Goal: Task Accomplishment & Management: Complete application form

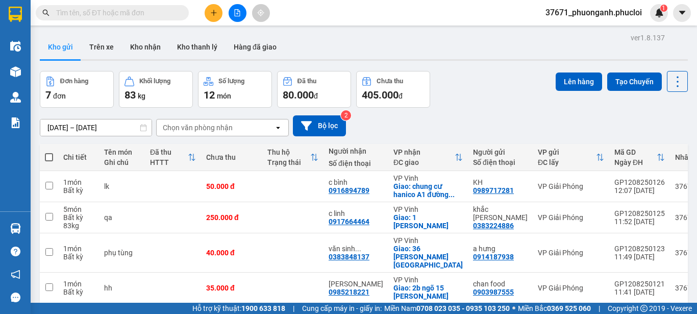
click at [241, 18] on button at bounding box center [238, 13] width 18 height 18
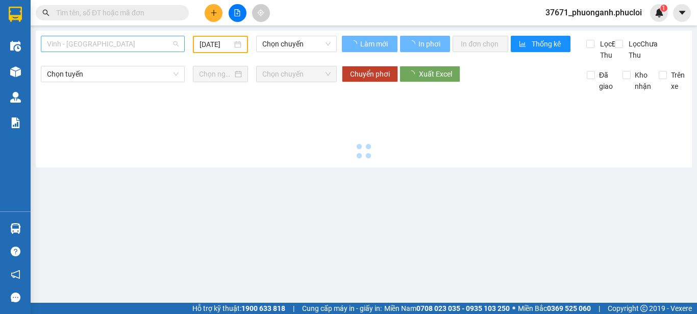
click at [171, 47] on span "Vinh - Hà Tĩnh" at bounding box center [113, 43] width 132 height 15
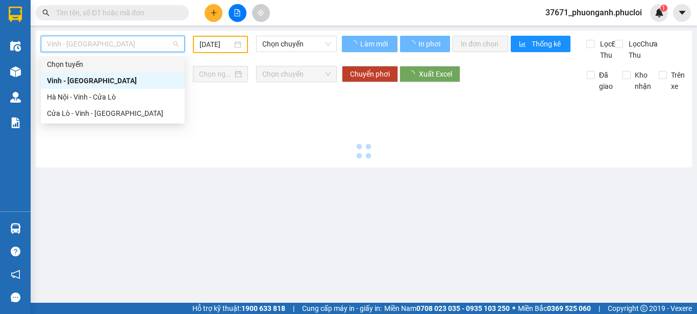
type input "12/08/2025"
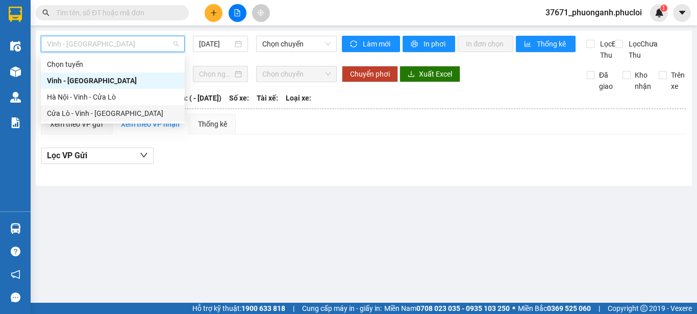
click at [148, 110] on div "Cửa Lò - Vinh - Hà Nội" at bounding box center [113, 113] width 132 height 11
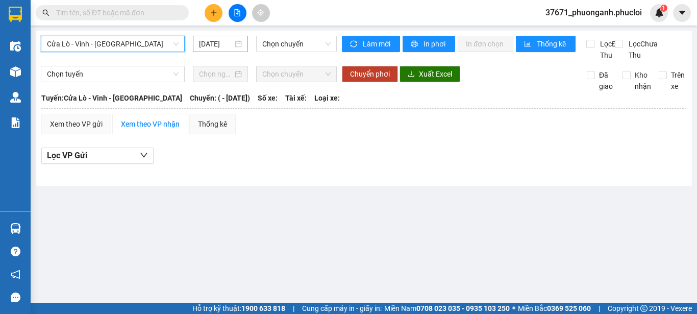
click at [220, 45] on input "12/08/2025" at bounding box center [216, 43] width 34 height 11
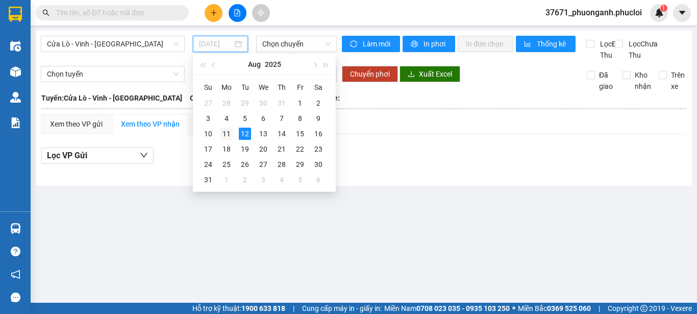
click at [228, 133] on div "11" at bounding box center [226, 134] width 12 height 12
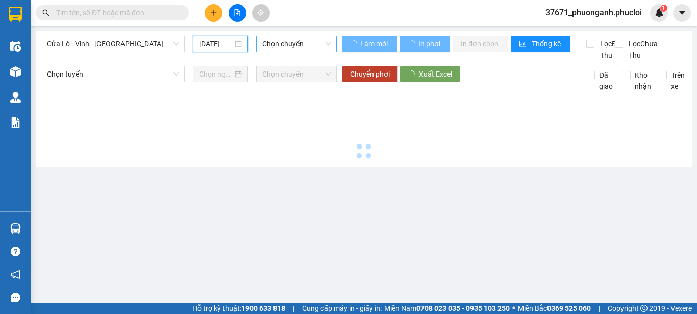
type input "11/08/2025"
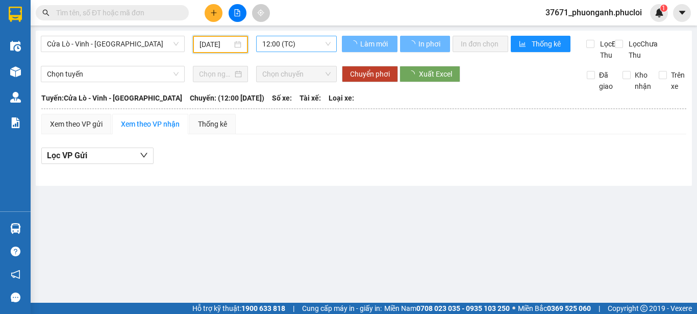
click at [265, 40] on span "12:00 (TC)" at bounding box center [296, 43] width 68 height 15
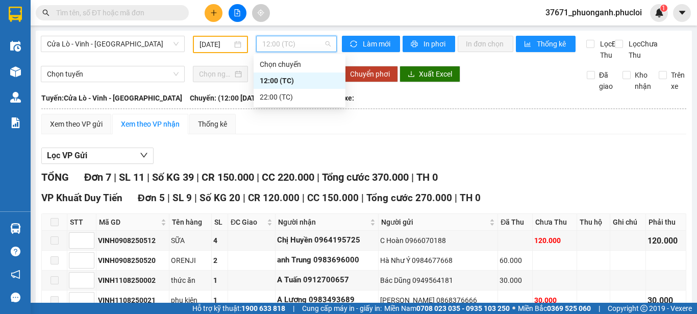
click at [274, 98] on div "22:00 (TC)" at bounding box center [300, 96] width 80 height 11
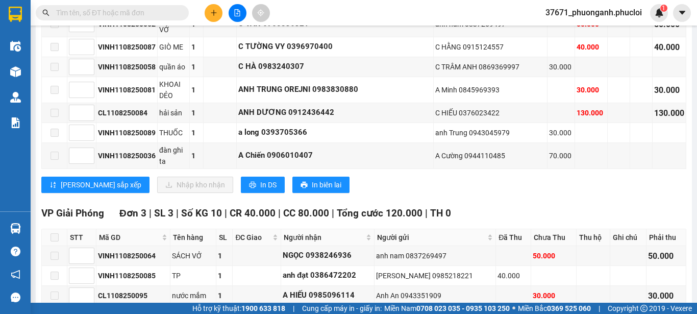
scroll to position [444, 0]
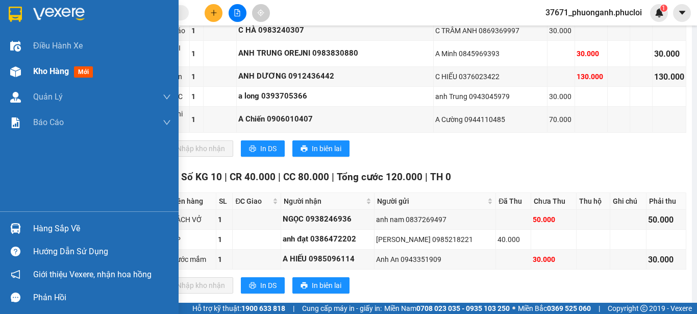
click at [11, 71] on img at bounding box center [15, 71] width 11 height 11
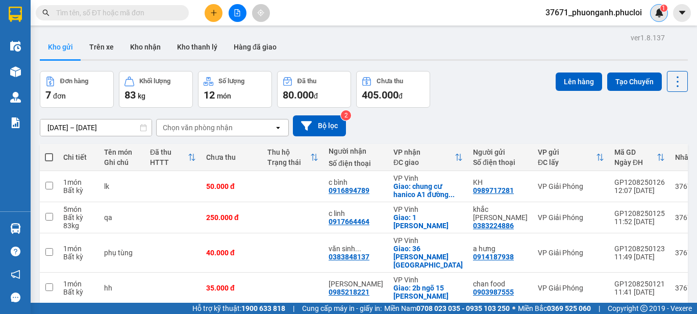
click at [660, 12] on img at bounding box center [658, 12] width 9 height 9
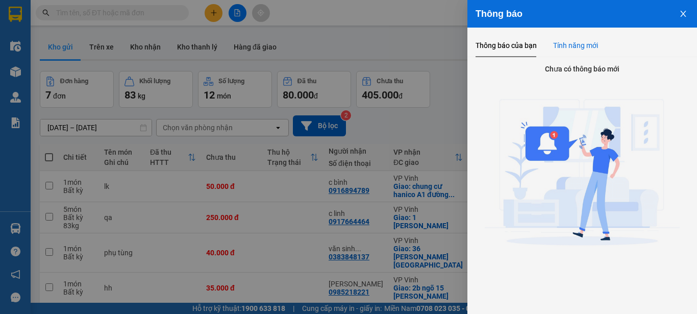
click at [564, 50] on div "Tính năng mới" at bounding box center [575, 45] width 45 height 11
click at [506, 47] on div "Thông báo của bạn" at bounding box center [505, 45] width 61 height 11
click at [681, 14] on icon "close" at bounding box center [683, 14] width 8 height 8
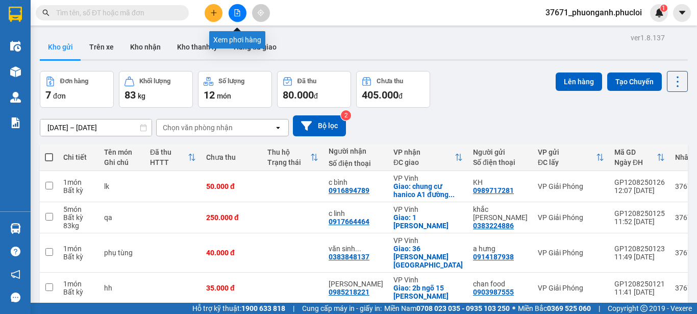
click at [233, 14] on button at bounding box center [238, 13] width 18 height 18
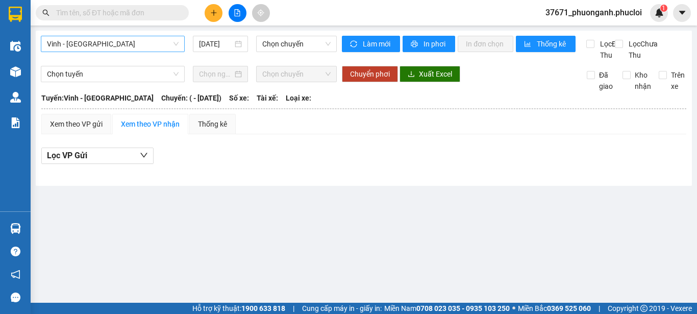
click at [145, 37] on span "Vinh - Hà Tĩnh" at bounding box center [113, 43] width 132 height 15
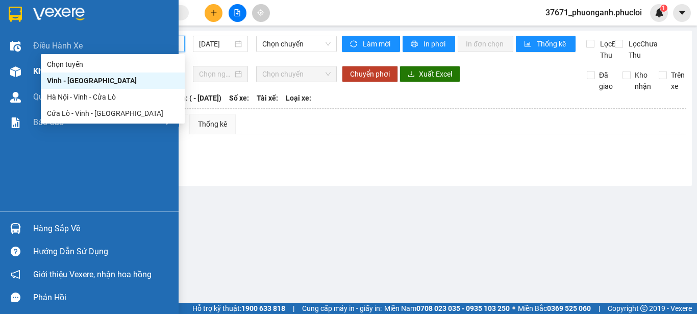
click at [1, 74] on div "Kho hàng mới" at bounding box center [89, 72] width 179 height 26
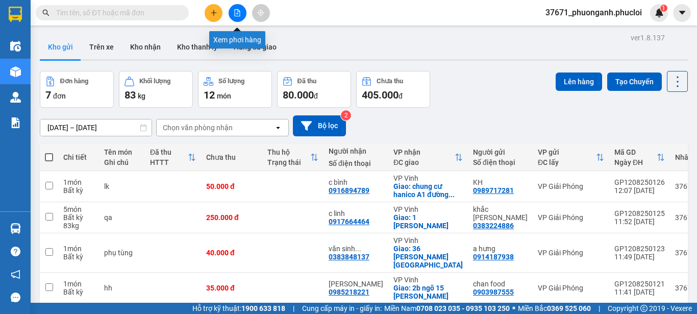
click at [241, 8] on button at bounding box center [238, 13] width 18 height 18
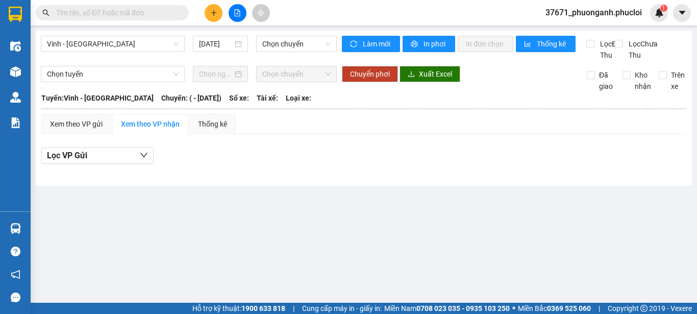
click at [150, 13] on input "text" at bounding box center [116, 12] width 120 height 11
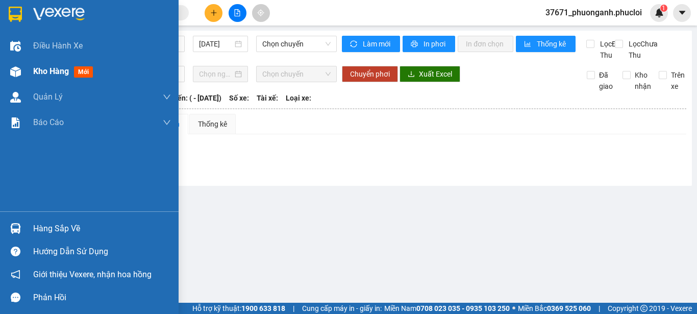
click at [7, 83] on div "Kho hàng mới" at bounding box center [89, 72] width 179 height 26
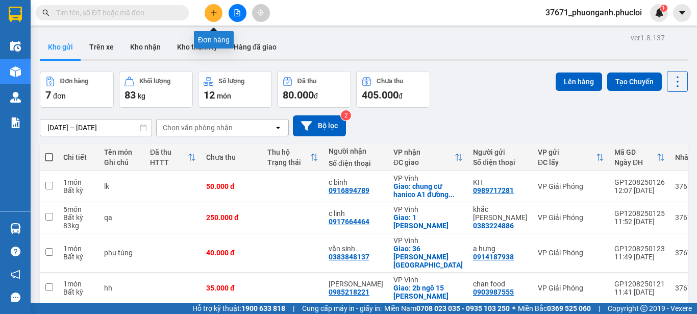
click at [213, 12] on icon "plus" at bounding box center [213, 12] width 7 height 7
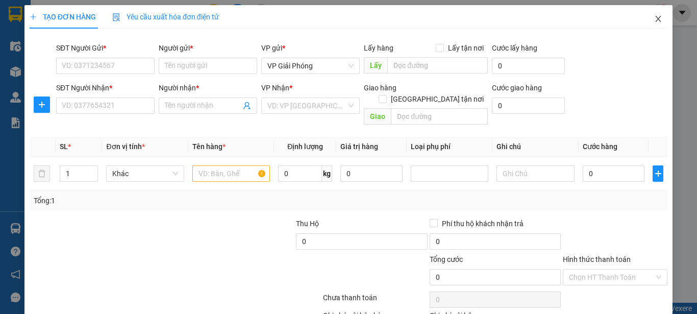
drag, startPoint x: 648, startPoint y: 12, endPoint x: 171, endPoint y: 9, distance: 477.0
click at [648, 12] on span "Close" at bounding box center [658, 19] width 29 height 29
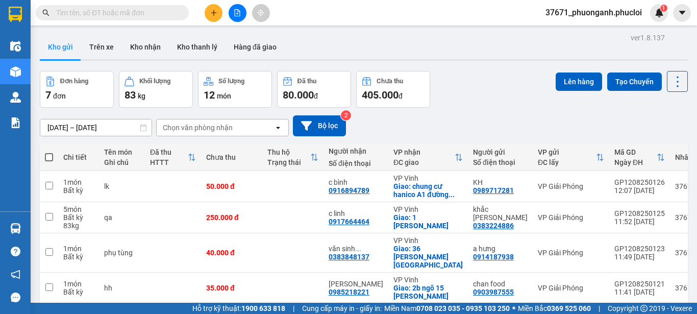
click at [138, 11] on input "text" at bounding box center [116, 12] width 120 height 11
click at [173, 11] on input "text" at bounding box center [116, 12] width 120 height 11
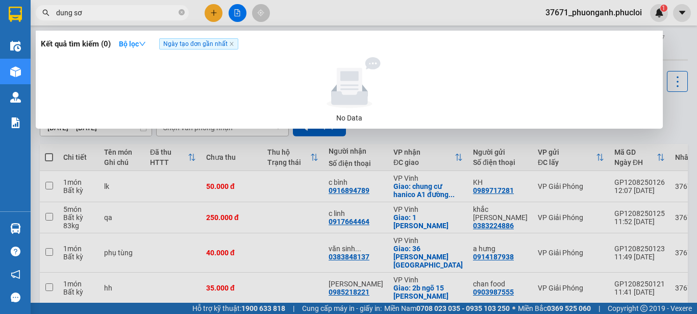
type input "dung sơn"
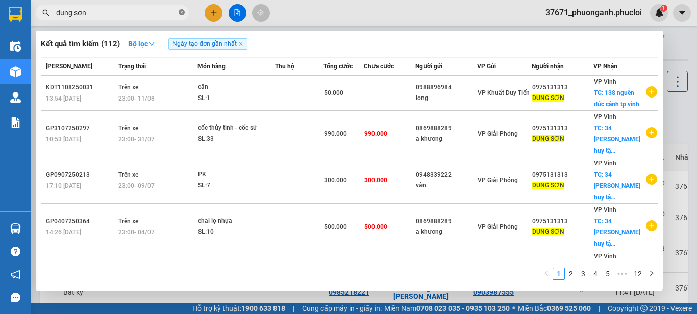
click at [179, 11] on icon "close-circle" at bounding box center [182, 12] width 6 height 6
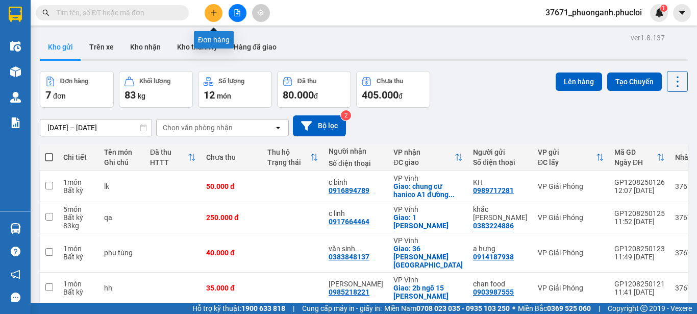
click at [208, 12] on button at bounding box center [214, 13] width 18 height 18
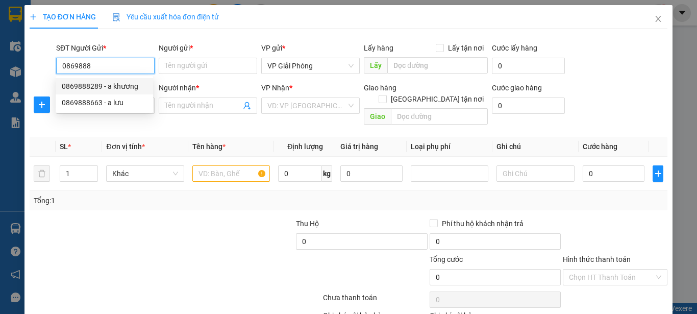
click at [112, 89] on div "0869888289 - a khương" at bounding box center [104, 86] width 85 height 11
type input "0869888289"
type input "a khương"
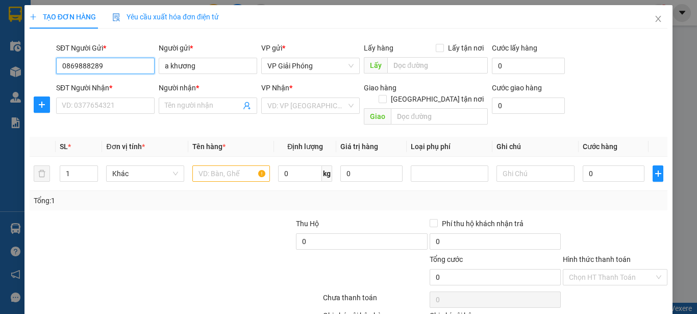
type input "0869888289"
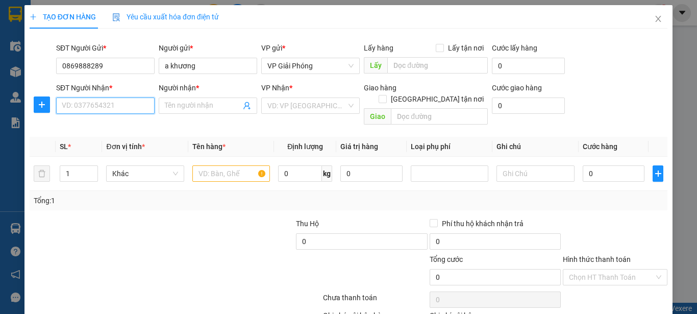
click at [110, 98] on input "SĐT Người Nhận *" at bounding box center [105, 105] width 98 height 16
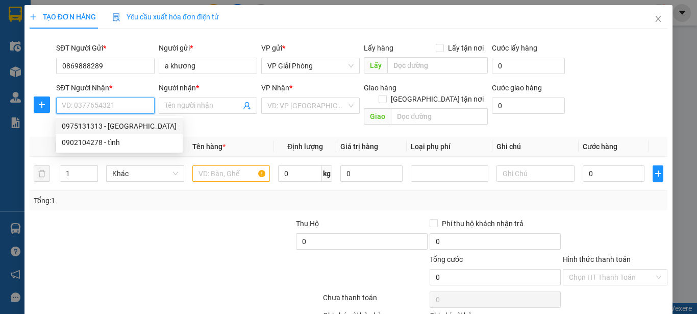
click at [120, 122] on div "0975131313 - DUNG SƠN" at bounding box center [119, 125] width 115 height 11
type input "0975131313"
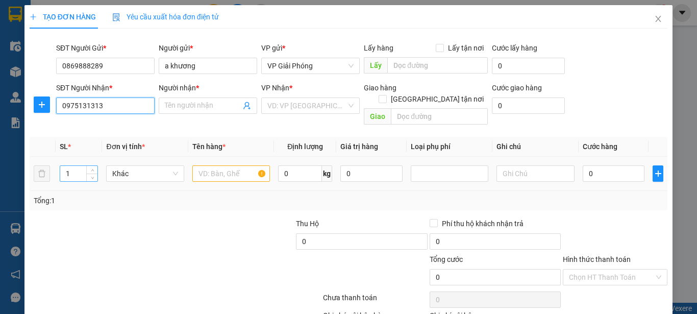
type input "DUNG SƠN"
checkbox input "true"
type input "138 nguễn đức cảnh tp vinh"
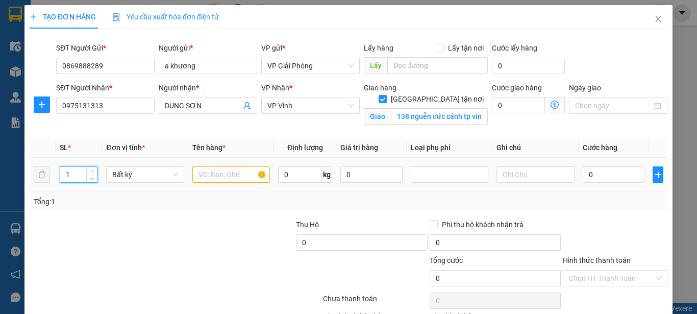
drag, startPoint x: 71, startPoint y: 169, endPoint x: 52, endPoint y: 174, distance: 20.0
click at [52, 174] on tr "1 Bất kỳ 0 kg 0 0" at bounding box center [349, 175] width 638 height 34
type input "20"
click at [216, 176] on input "text" at bounding box center [231, 174] width 78 height 16
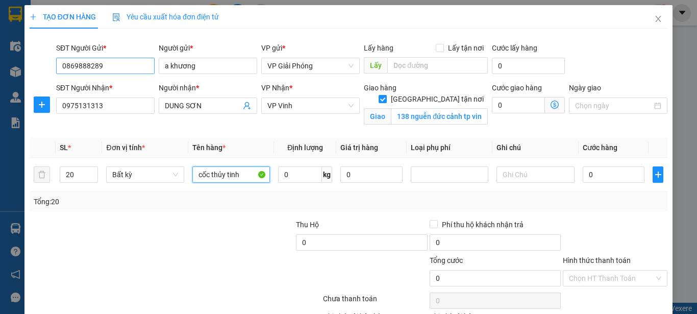
type input "cốc thủy tinh"
click at [110, 66] on input "0869888289" at bounding box center [105, 66] width 98 height 16
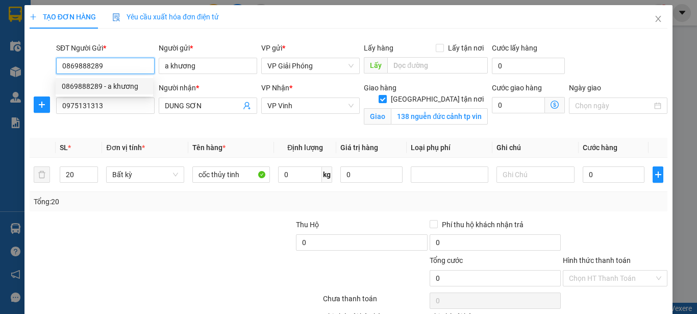
click at [119, 62] on input "0869888289" at bounding box center [105, 66] width 98 height 16
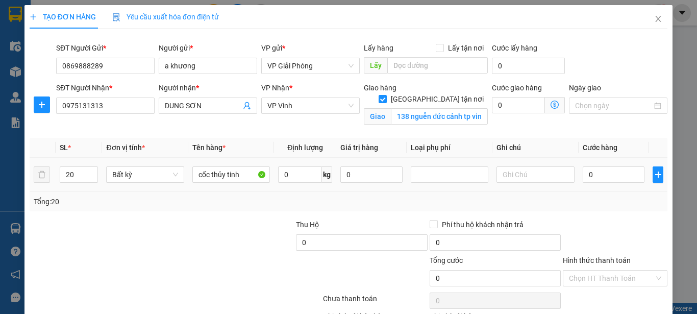
click at [582, 194] on div "Tổng: 20" at bounding box center [349, 201] width 638 height 19
click at [589, 175] on input "0" at bounding box center [614, 174] width 62 height 16
type input "6"
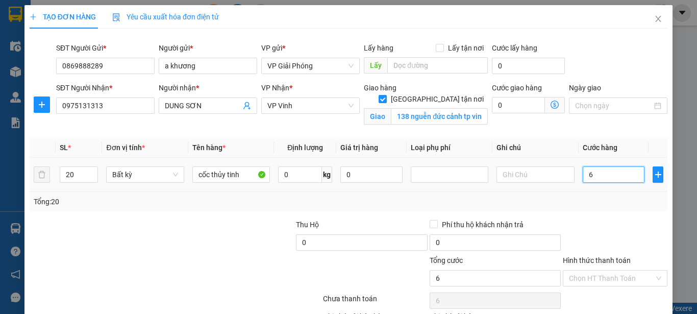
type input "60"
type input "600"
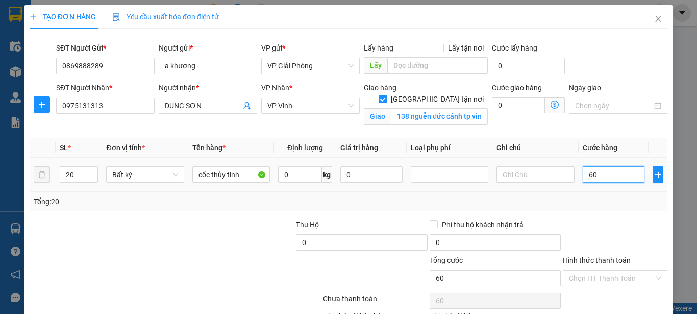
type input "600"
type input "6.000"
type input "60.000"
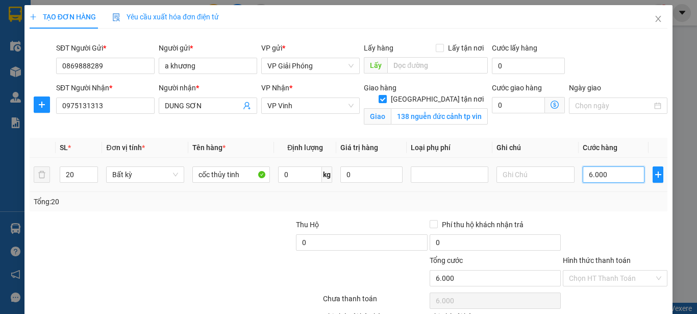
type input "60.000"
type input "600.000"
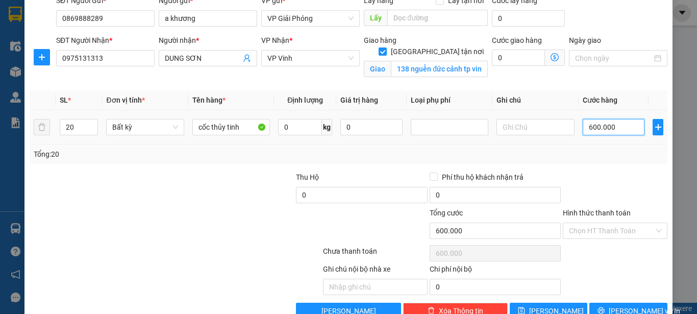
scroll to position [72, 0]
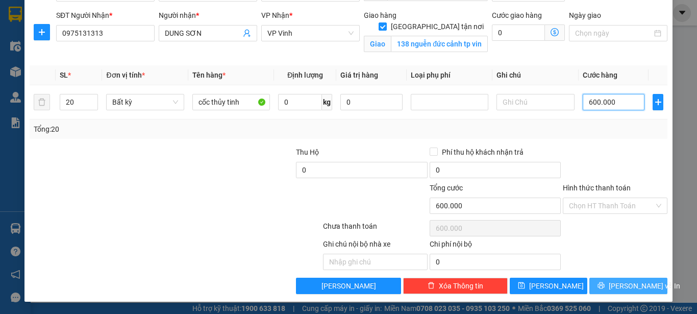
type input "600.000"
click at [626, 288] on span "Lưu và In" at bounding box center [644, 285] width 71 height 11
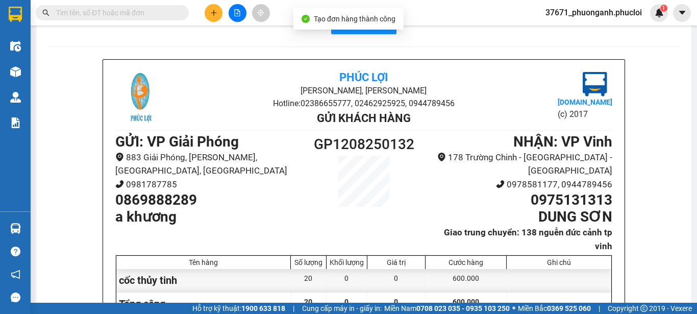
scroll to position [12, 0]
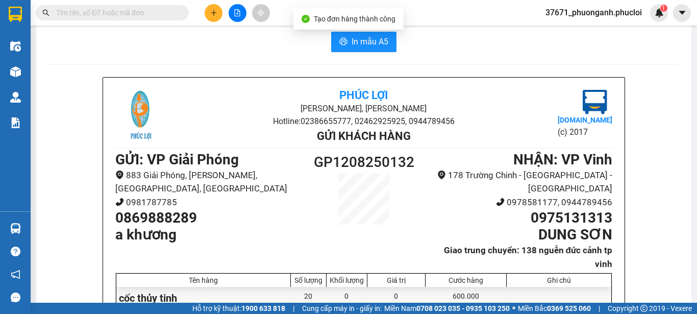
click at [360, 30] on div "In mẫu A5 Phúc Lợi Đường Nguyễn Huệ, Phường Nghi Hương Hotline: 02386655777, 02…" at bounding box center [363, 272] width 655 height 507
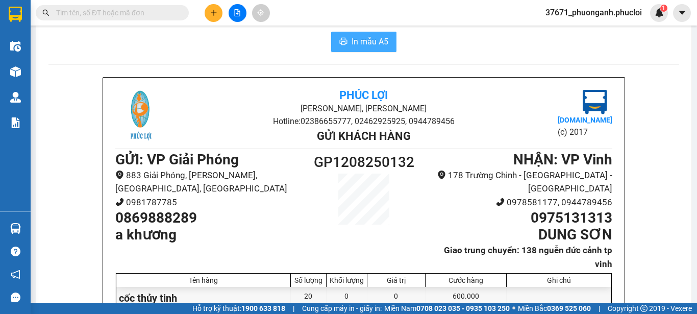
click at [360, 33] on button "In mẫu A5" at bounding box center [363, 42] width 65 height 20
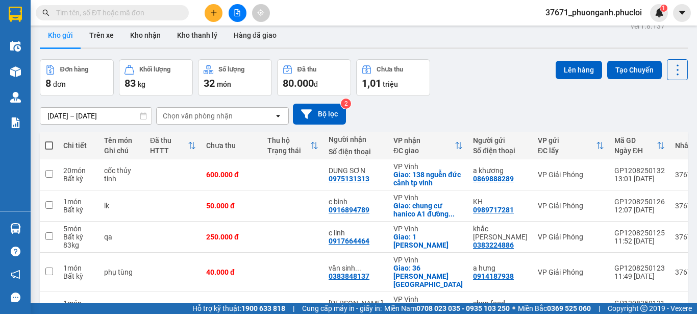
click at [213, 11] on icon "plus" at bounding box center [213, 12] width 7 height 7
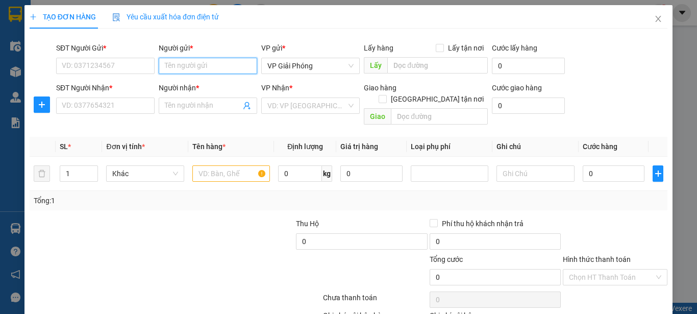
drag, startPoint x: 181, startPoint y: 62, endPoint x: 170, endPoint y: 52, distance: 14.4
click at [174, 54] on div "Người gửi * Tên người gửi" at bounding box center [208, 60] width 98 height 36
type input "c lành hạt"
click at [208, 86] on div "c lành hạt - 0384289873" at bounding box center [205, 86] width 85 height 11
type input "0384289873"
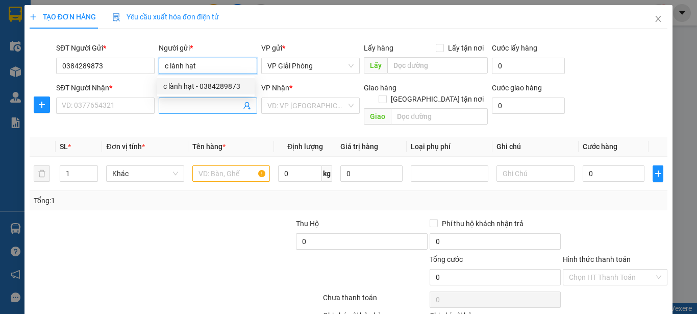
type input "c lành hạt"
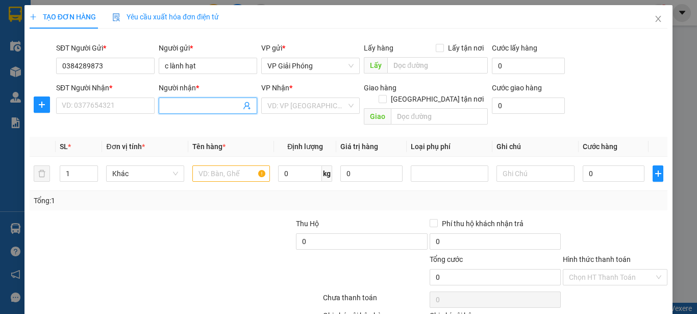
click at [196, 105] on input "Người nhận *" at bounding box center [203, 105] width 76 height 11
type input "a tài x"
click at [195, 116] on div "3615576 a tài x 1.2k/kg - 0932392533" at bounding box center [208, 126] width 103 height 20
click at [198, 120] on div "Transit Pickup Surcharge Ids Transit Deliver Surcharge Ids Transit Deliver Surc…" at bounding box center [349, 201] width 638 height 329
click at [200, 99] on span "a tài x" at bounding box center [208, 105] width 98 height 16
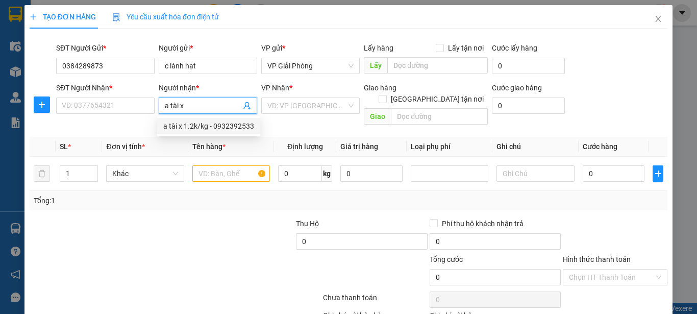
click at [205, 122] on div "a tài x 1.2k/kg - 0932392533" at bounding box center [208, 125] width 91 height 11
type input "0932392533"
type input "a tài x 1.2k/kg"
checkbox input "true"
type input "39 ngõ 87 hà huy tập"
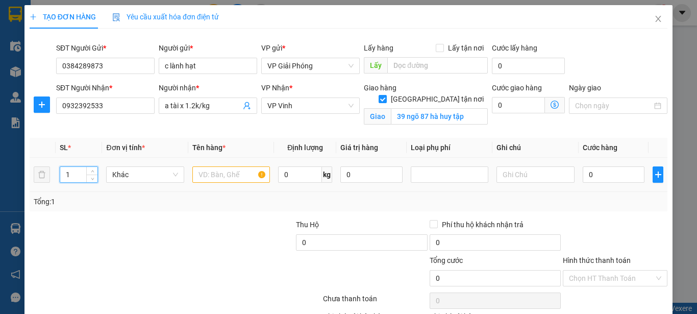
drag, startPoint x: 72, startPoint y: 172, endPoint x: 61, endPoint y: 161, distance: 15.9
click at [61, 163] on td "1" at bounding box center [79, 175] width 47 height 34
type input "30"
click at [211, 173] on input "text" at bounding box center [231, 174] width 78 height 16
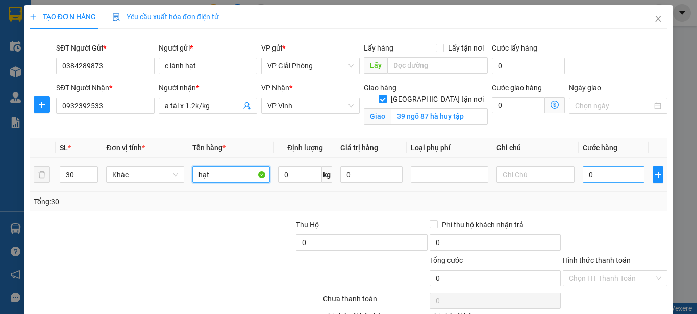
type input "hạt"
click at [587, 174] on input "0" at bounding box center [614, 174] width 62 height 16
type input "3"
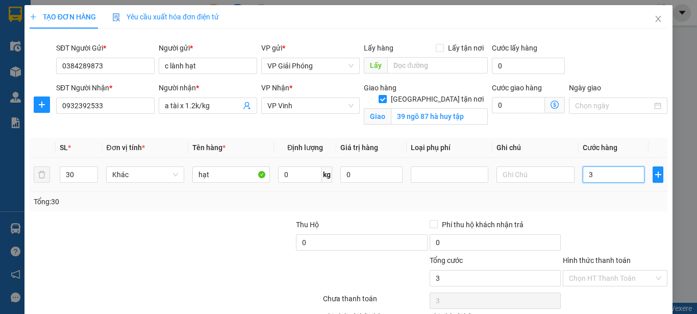
type input "36"
type input "360"
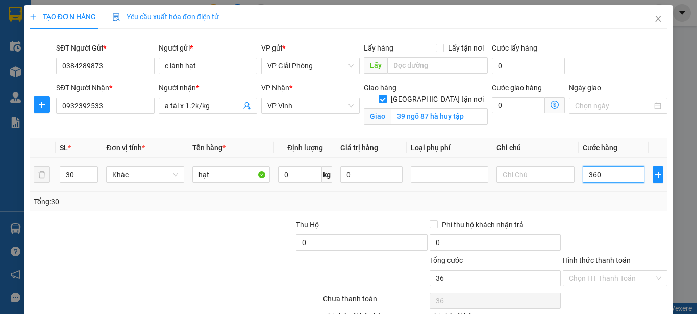
type input "360"
type input "3.600"
type input "36.000"
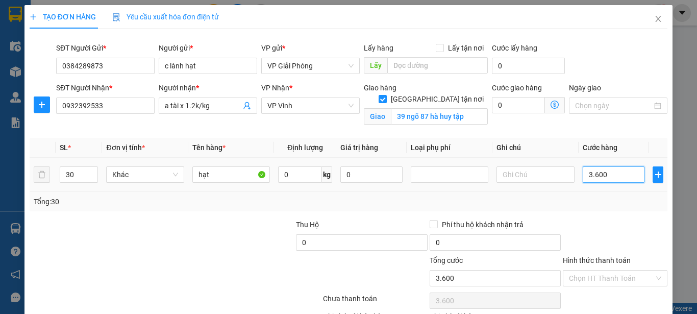
type input "36.000"
type input "360.000"
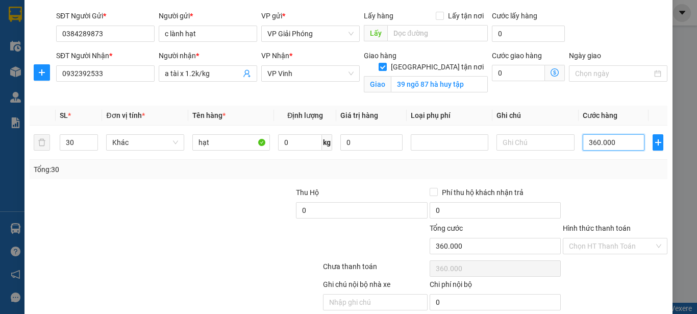
scroll to position [51, 0]
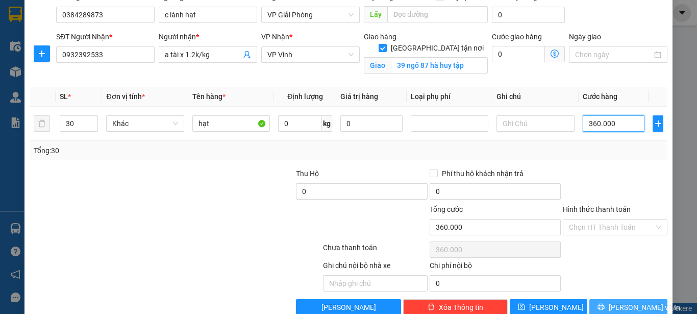
type input "360.000"
click at [603, 302] on button "Lưu và In" at bounding box center [628, 307] width 78 height 16
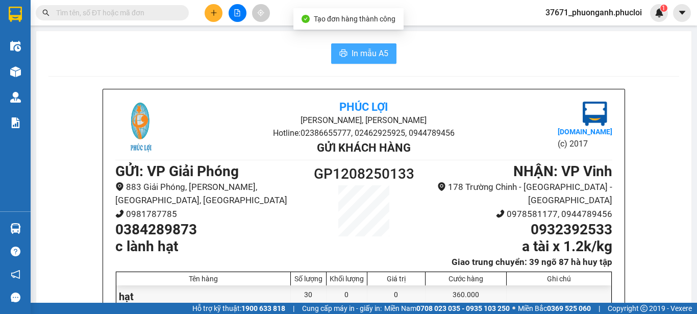
click at [370, 48] on span "In mẫu A5" at bounding box center [369, 53] width 37 height 13
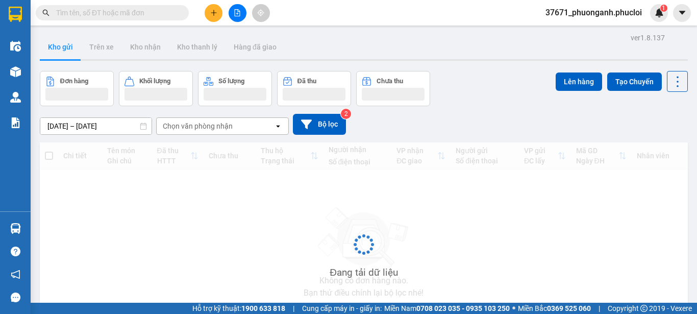
click at [127, 14] on input "text" at bounding box center [116, 12] width 120 height 11
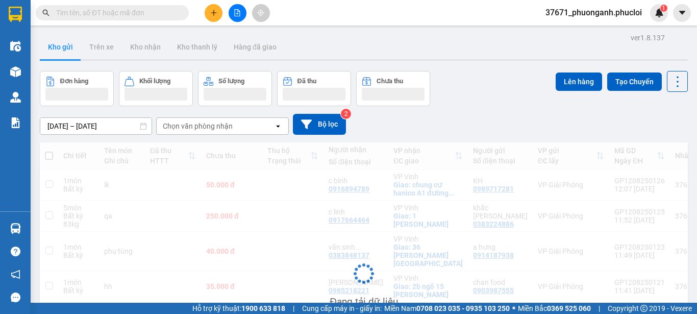
paste input "0869888289"
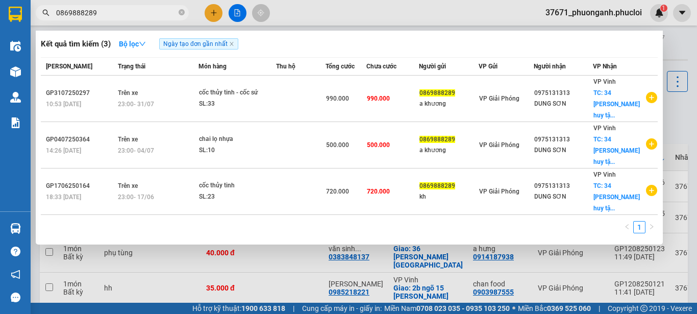
type input "0869888289"
